Goal: Book appointment/travel/reservation

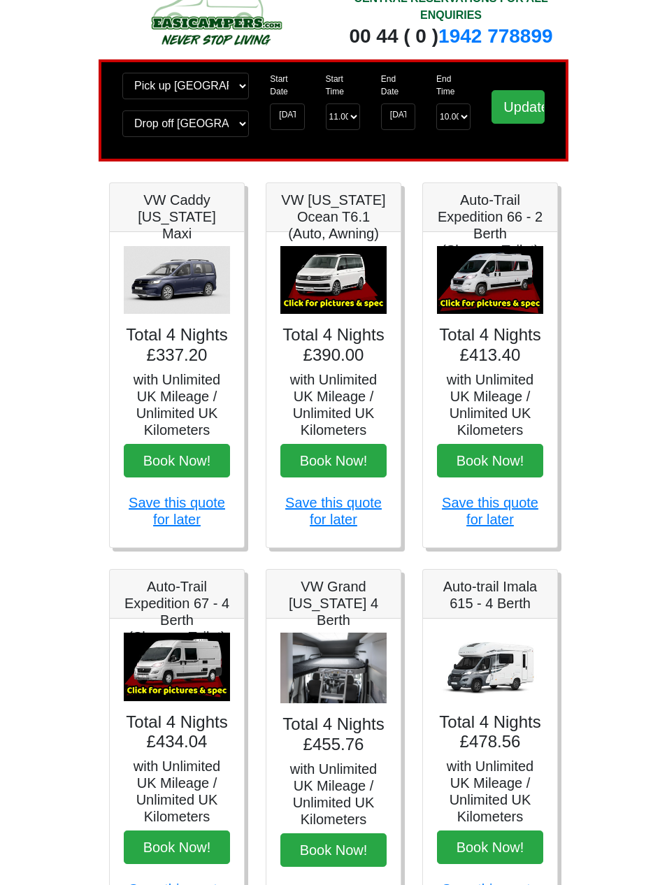
scroll to position [29, 0]
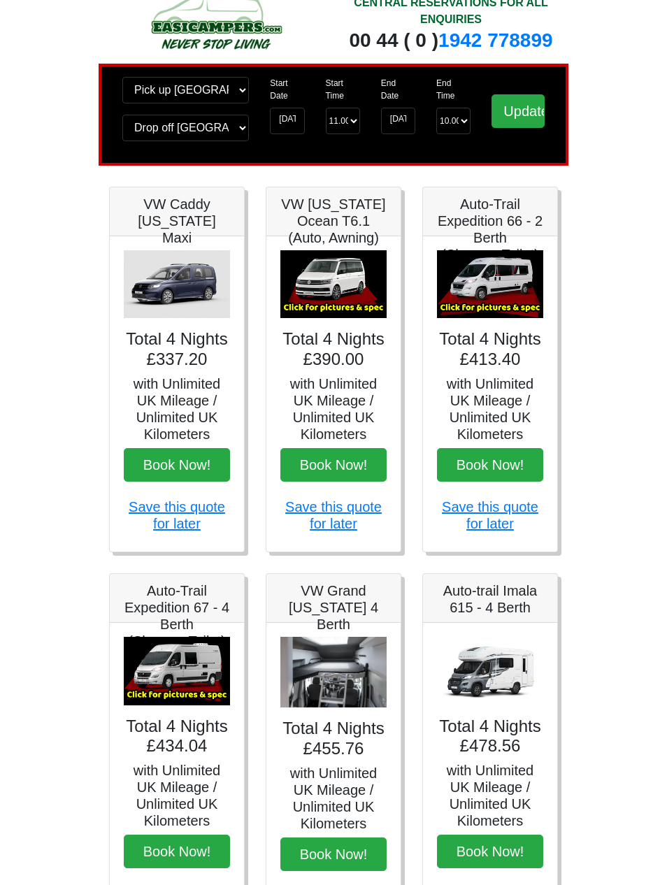
click at [529, 362] on h4 "Total 4 Nights £413.40" at bounding box center [490, 349] width 106 height 41
click at [499, 459] on button "Book Now!" at bounding box center [490, 465] width 106 height 34
click at [319, 466] on button "Book Now!" at bounding box center [333, 465] width 106 height 34
click at [524, 454] on button "Book Now!" at bounding box center [490, 465] width 106 height 34
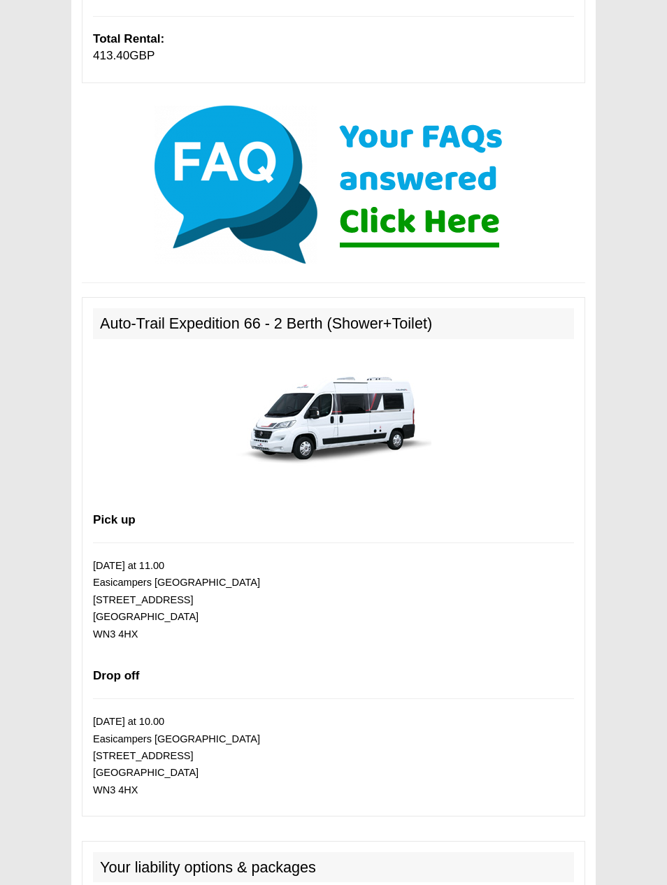
scroll to position [461, 0]
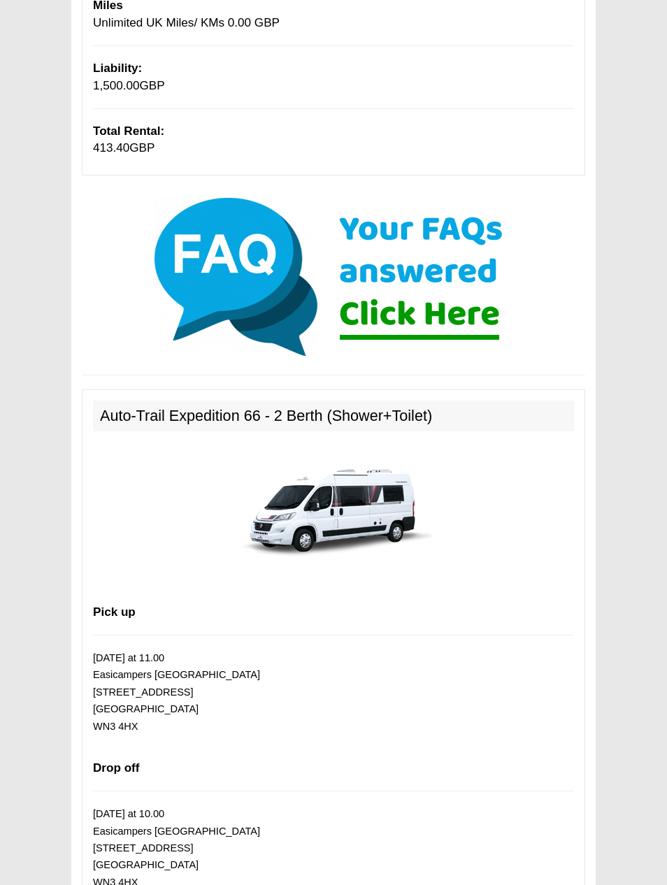
scroll to position [376, 0]
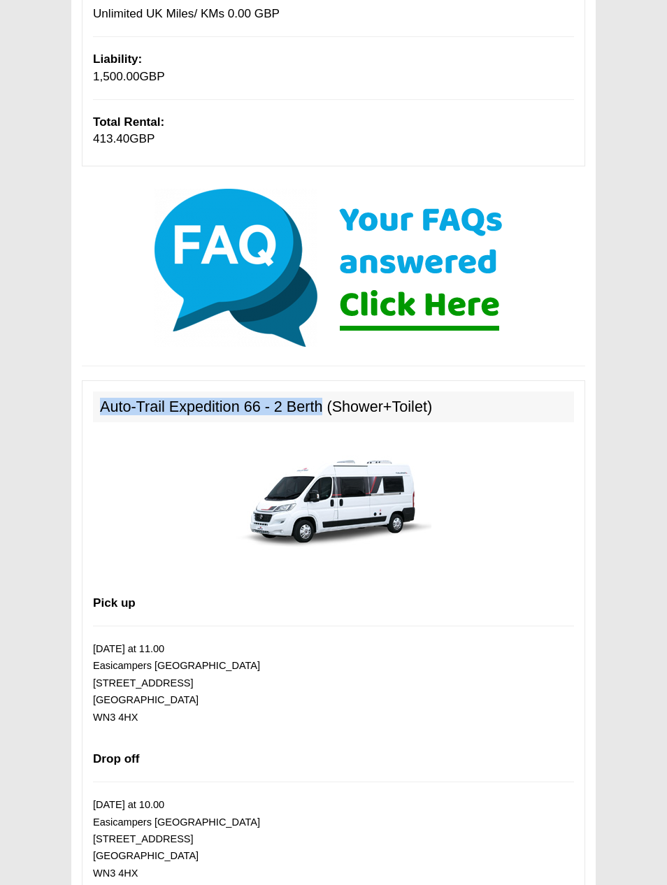
click at [133, 462] on div at bounding box center [333, 513] width 502 height 161
